Goal: Task Accomplishment & Management: Use online tool/utility

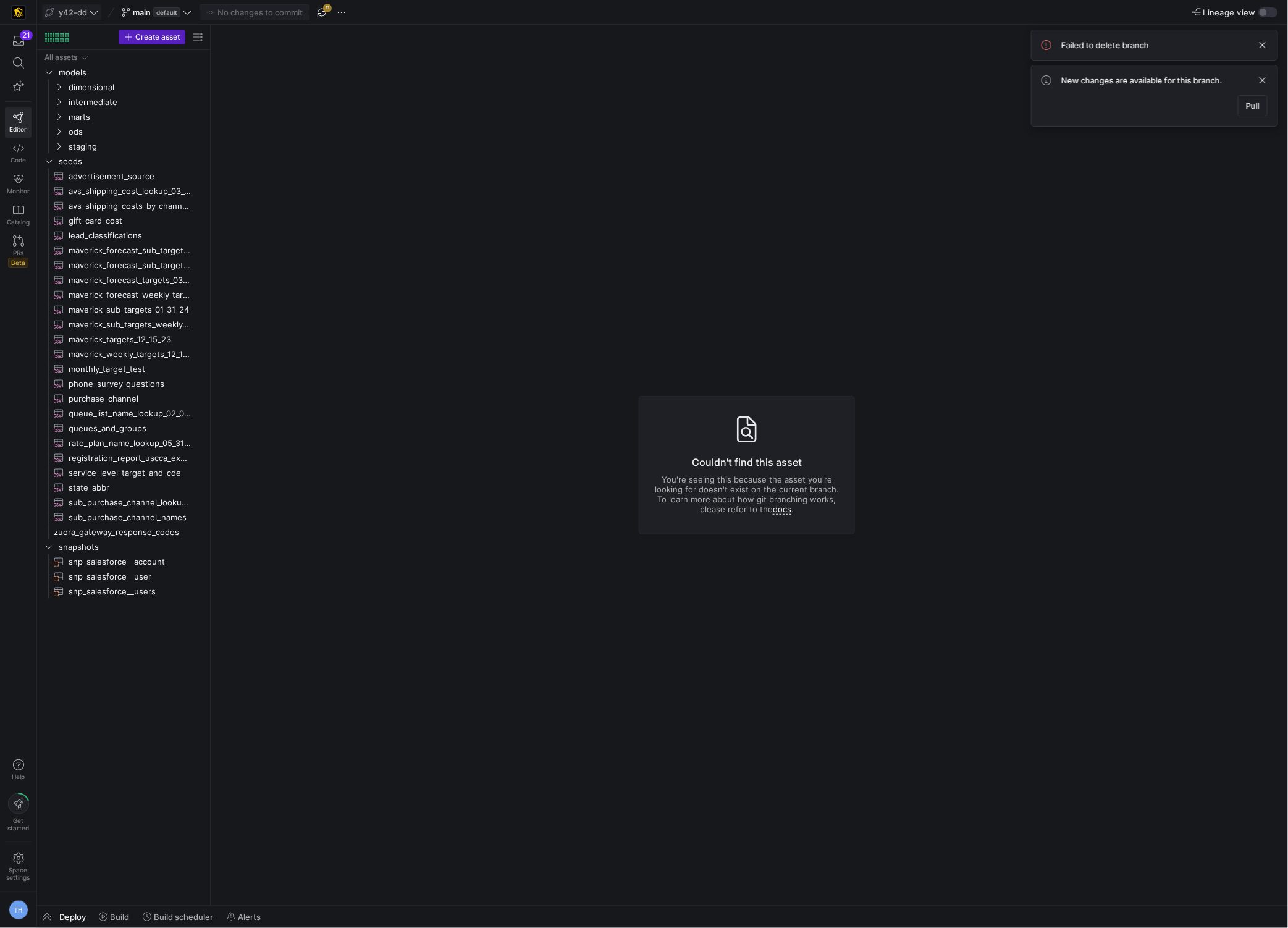
click at [89, 15] on span "y42-dd" at bounding box center [71, 12] width 53 height 10
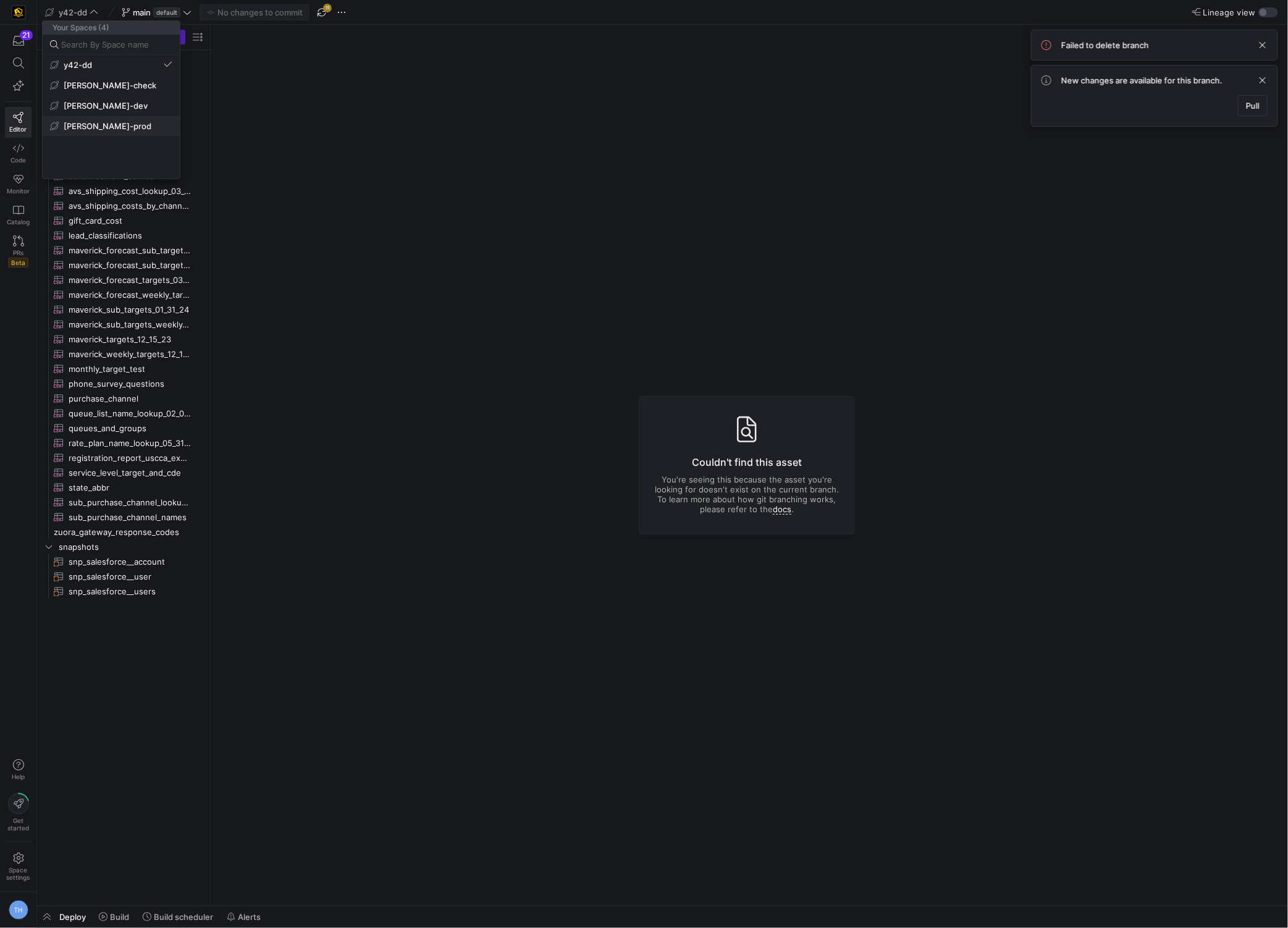
click at [95, 133] on button "[PERSON_NAME]-prod" at bounding box center [111, 126] width 137 height 20
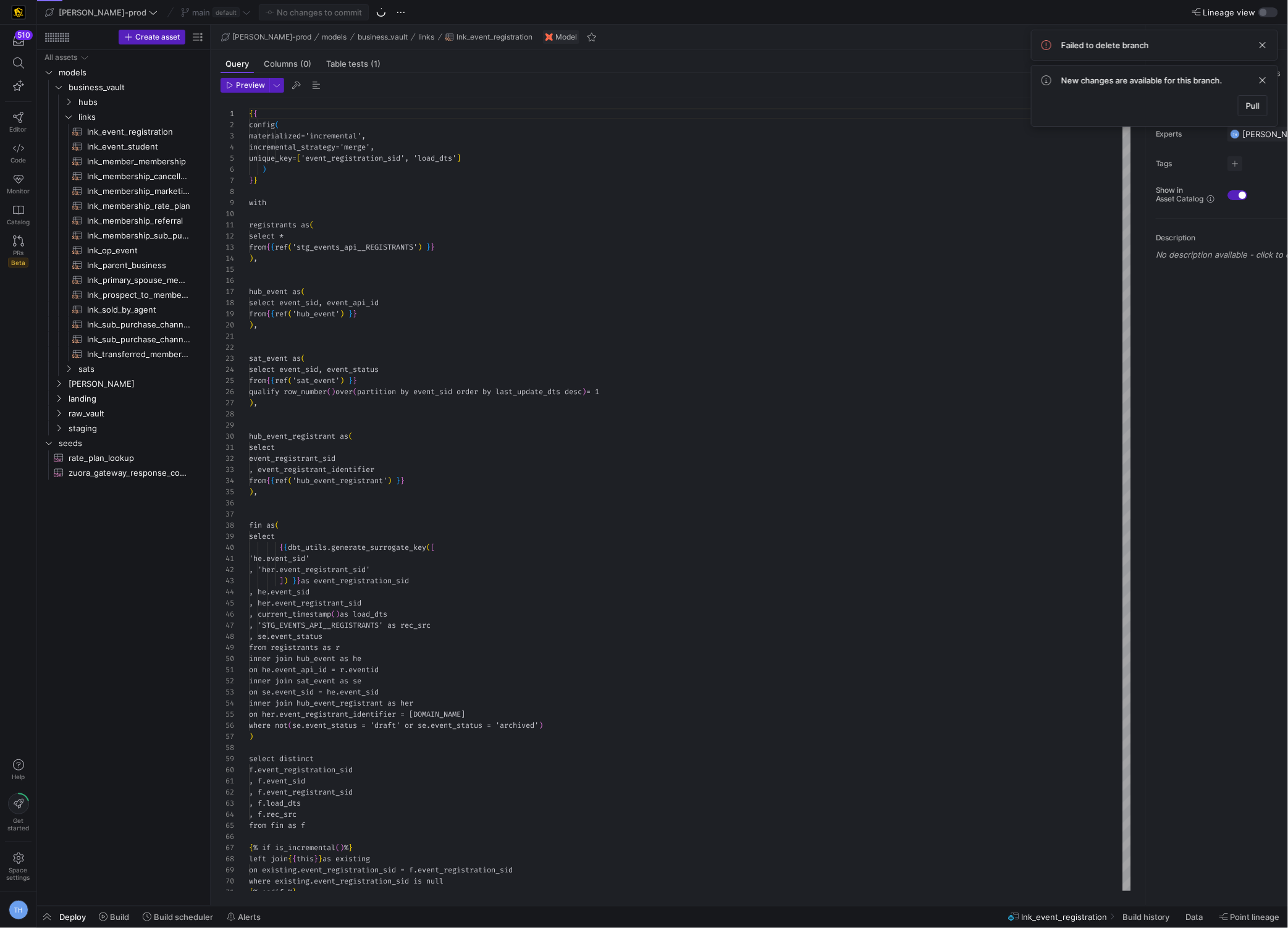
scroll to position [111, 0]
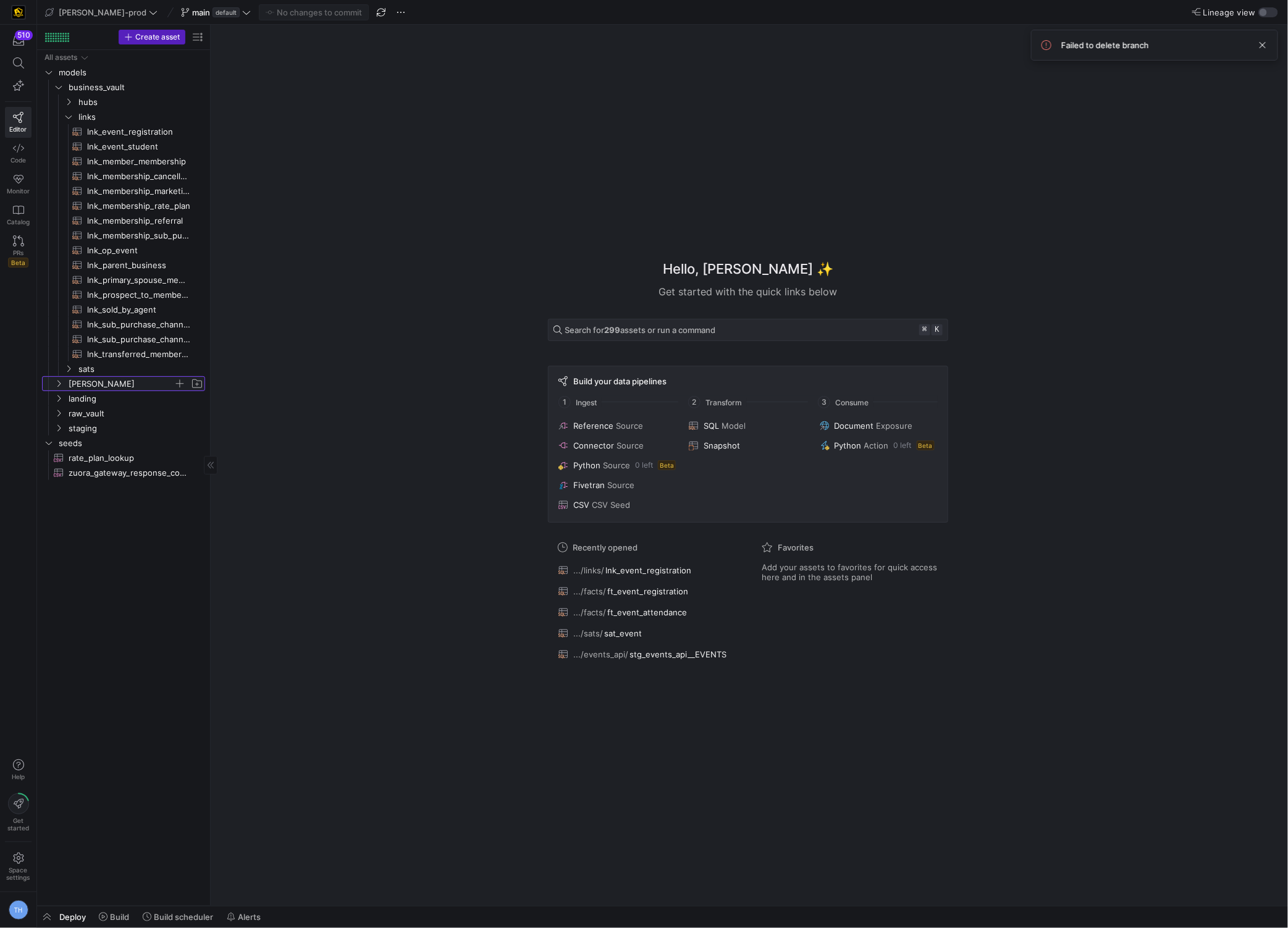
click at [124, 381] on span "[PERSON_NAME]" at bounding box center [121, 384] width 105 height 14
click at [117, 411] on span "facts" at bounding box center [125, 413] width 95 height 14
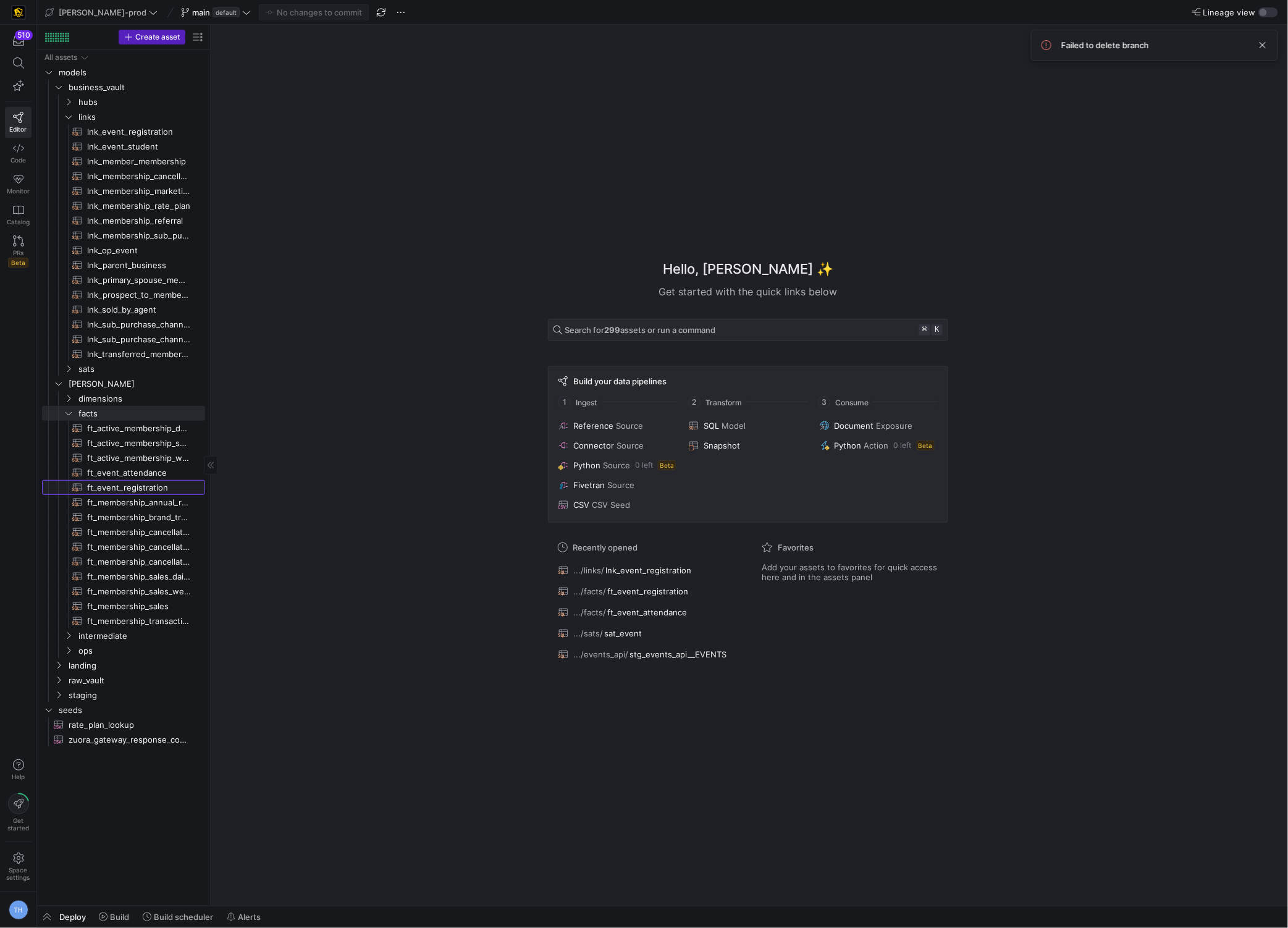
click at [129, 490] on span "ft_event_registration​​​​​​​​​​" at bounding box center [139, 487] width 104 height 14
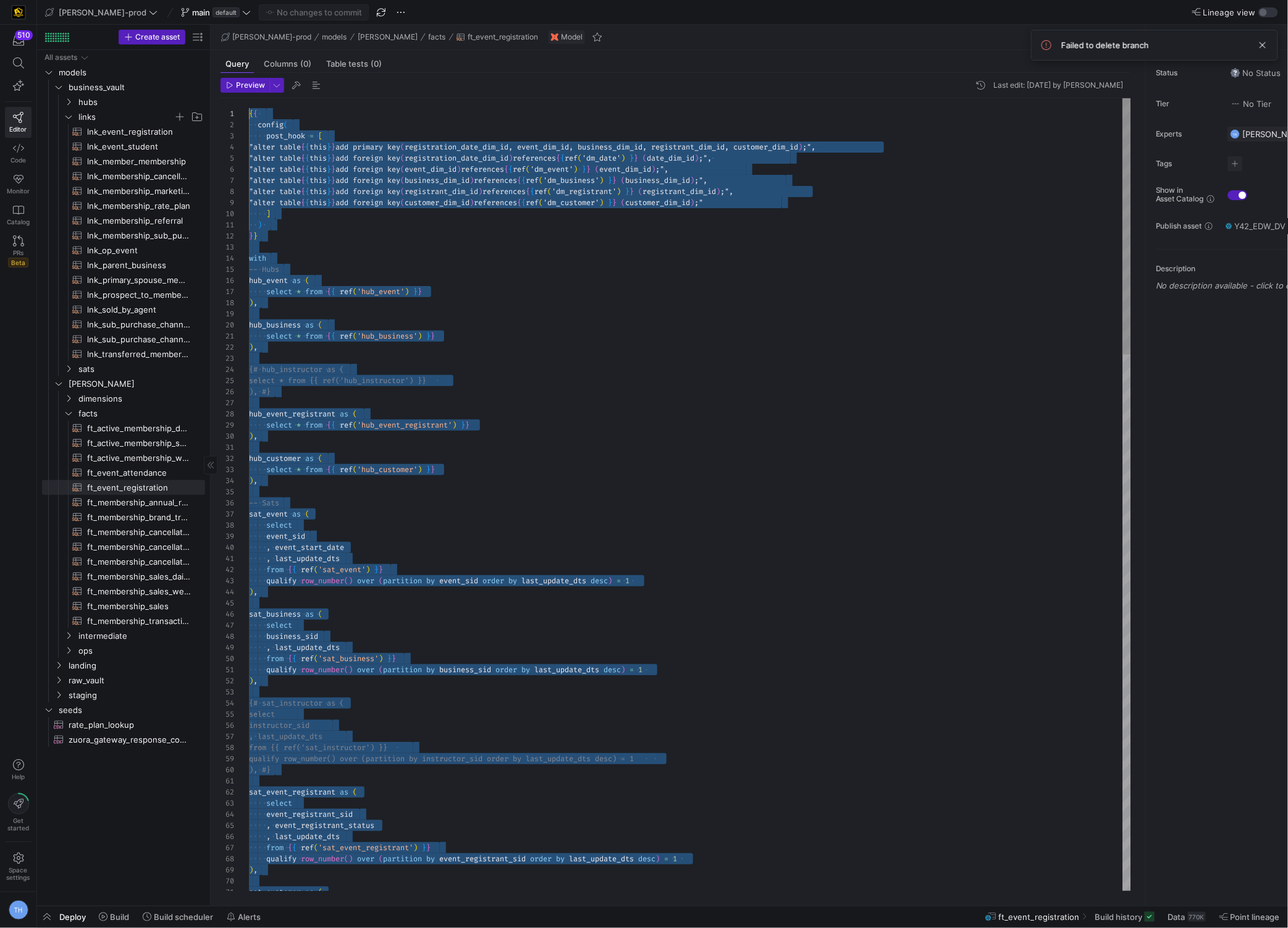
drag, startPoint x: 460, startPoint y: 458, endPoint x: 165, endPoint y: 115, distance: 452.4
type textarea ") }} with -- Hubs hub_event as ( select * from {{ ref('hub_event') }} ), hub_bu…"
